Goal: Contribute content: Add original content to the website for others to see

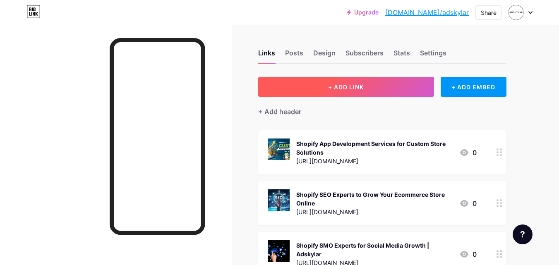
click at [369, 85] on button "+ ADD LINK" at bounding box center [346, 87] width 176 height 20
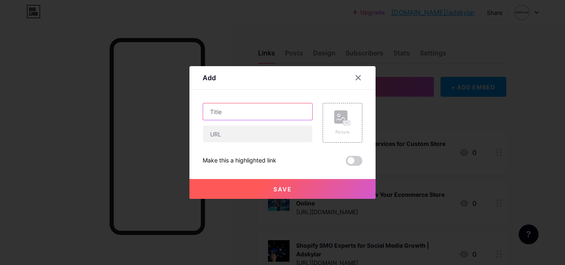
click at [280, 112] on input "text" at bounding box center [257, 111] width 109 height 17
paste input "Shopify Website Development Services to Grow Your Online Store"
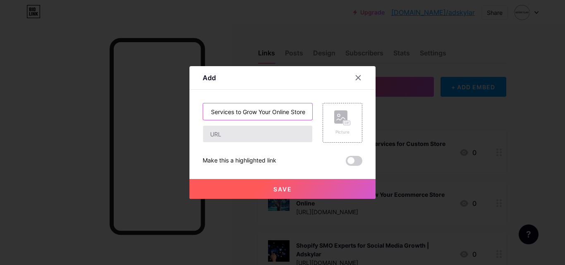
type input "Shopify Website Development Services to Grow Your Online Store"
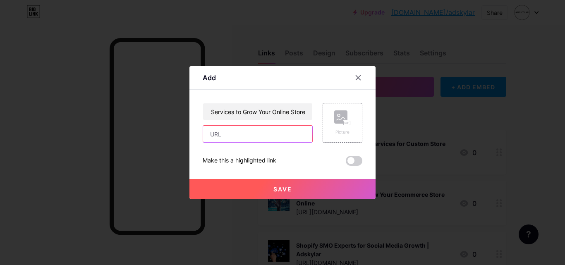
scroll to position [0, 0]
click at [251, 141] on input "text" at bounding box center [257, 134] width 109 height 17
paste input "[URL][DOMAIN_NAME]"
type input "[URL][DOMAIN_NAME]"
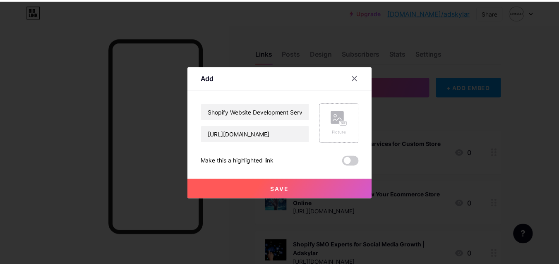
scroll to position [0, 0]
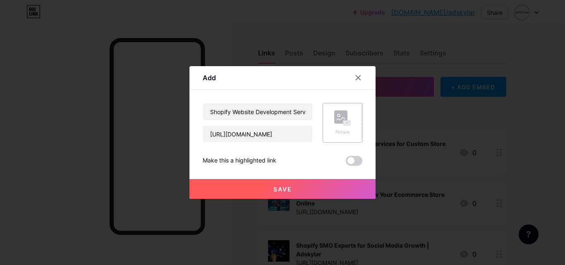
click at [340, 118] on rect at bounding box center [340, 116] width 13 height 13
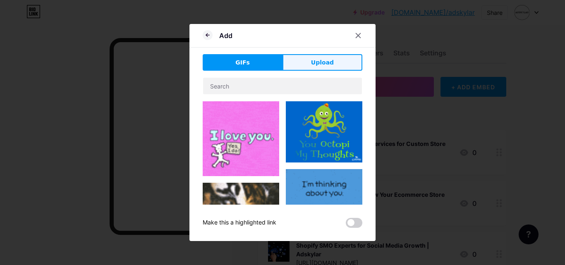
click at [335, 62] on button "Upload" at bounding box center [322, 62] width 80 height 17
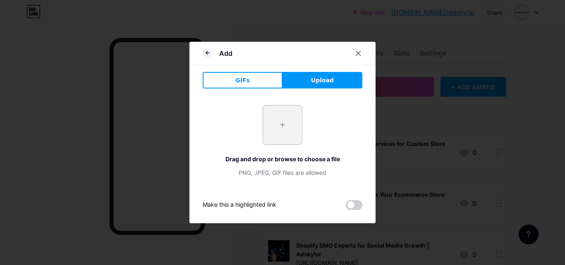
click at [288, 122] on input "file" at bounding box center [282, 124] width 39 height 39
type input "C:\fakepath\shopify website development.png"
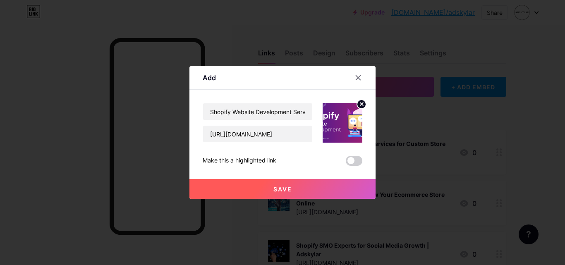
click at [293, 190] on button "Save" at bounding box center [282, 189] width 186 height 20
